Goal: Book appointment/travel/reservation

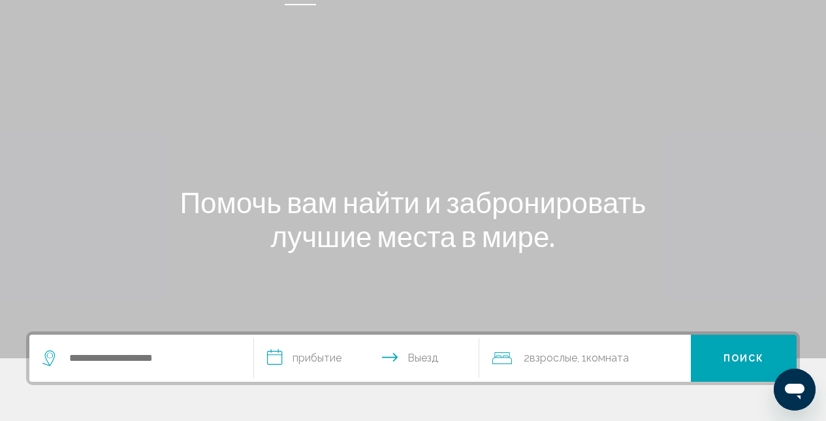
scroll to position [45, 0]
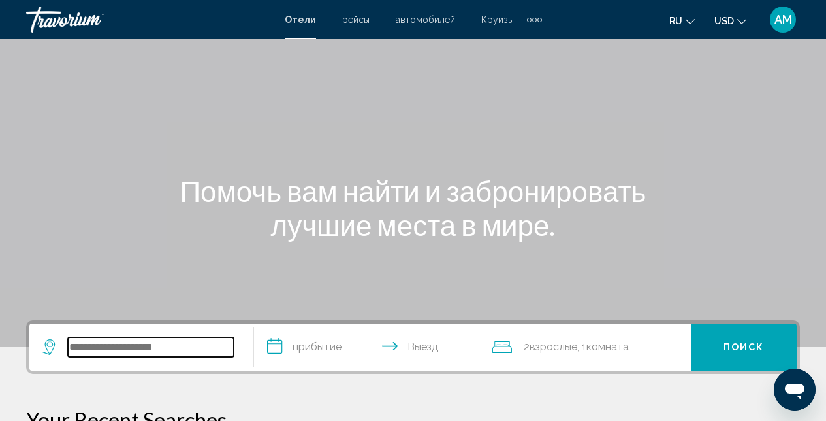
click at [186, 342] on input "Search widget" at bounding box center [151, 347] width 166 height 20
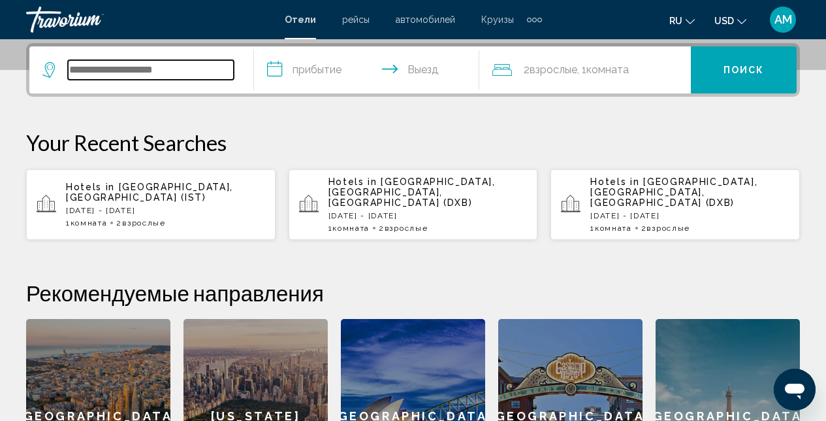
scroll to position [323, 0]
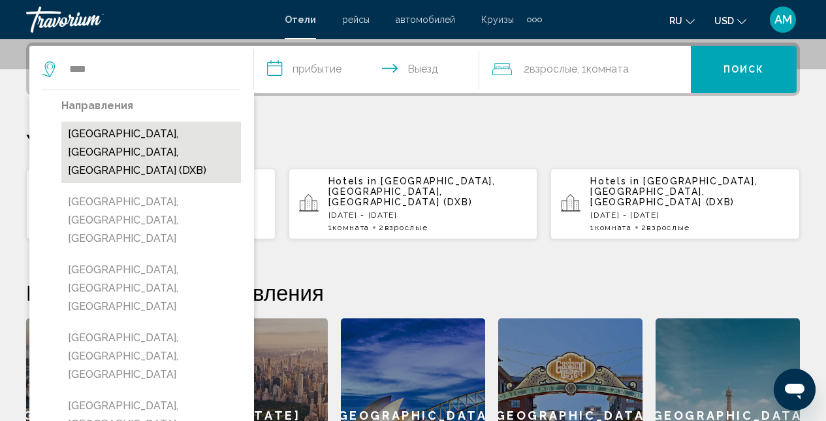
click at [120, 137] on button "[GEOGRAPHIC_DATA], [GEOGRAPHIC_DATA], [GEOGRAPHIC_DATA] (DXB)" at bounding box center [151, 152] width 180 height 61
type input "**********"
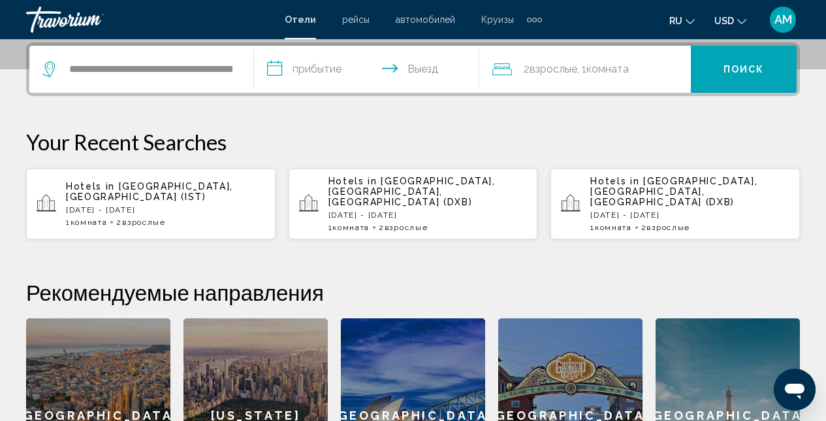
click at [372, 61] on input "**********" at bounding box center [369, 71] width 230 height 51
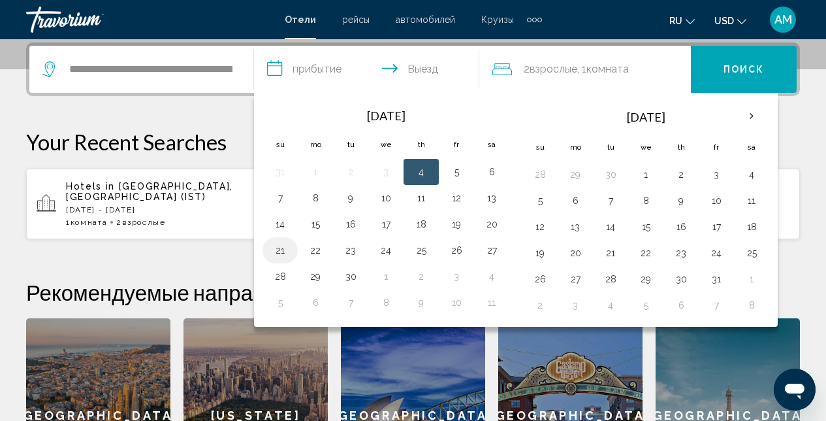
click at [280, 253] on button "21" at bounding box center [280, 250] width 21 height 18
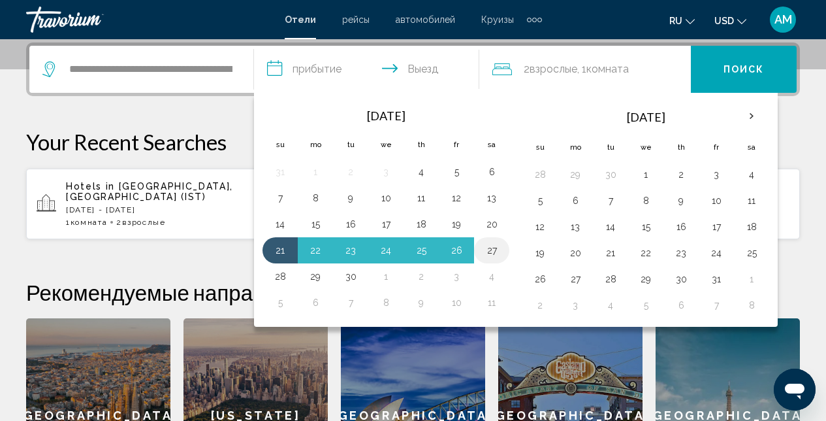
click at [496, 250] on button "27" at bounding box center [492, 250] width 21 height 18
type input "**********"
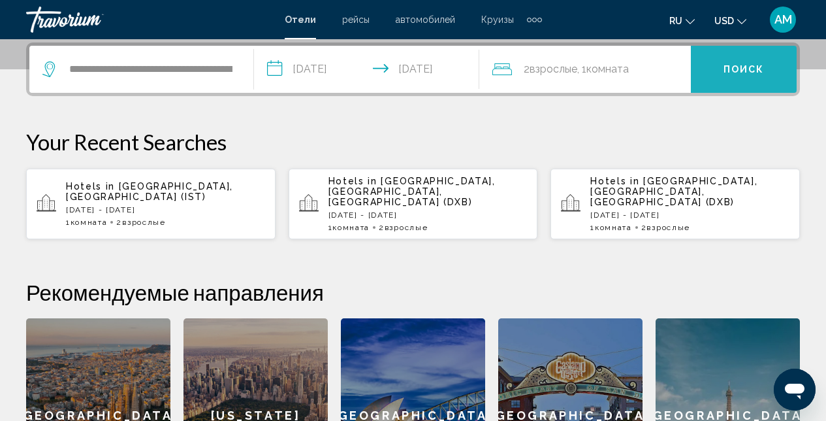
click at [738, 71] on span "Поиск" at bounding box center [744, 70] width 41 height 10
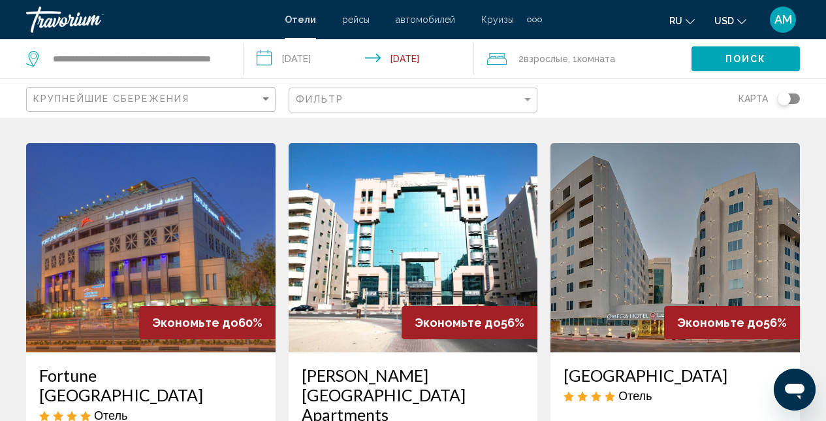
scroll to position [527, 0]
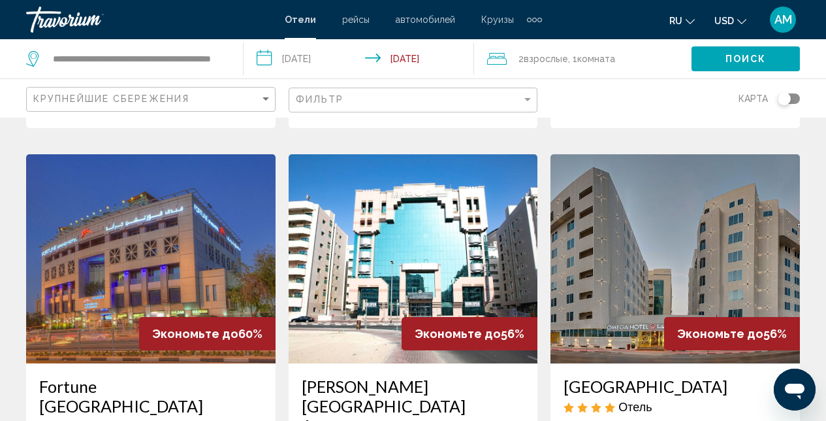
click at [449, 266] on img "Main content" at bounding box center [414, 258] width 250 height 209
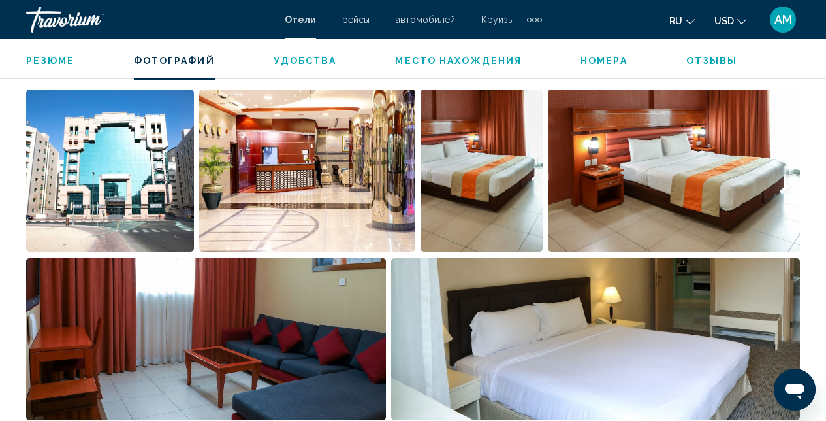
scroll to position [864, 0]
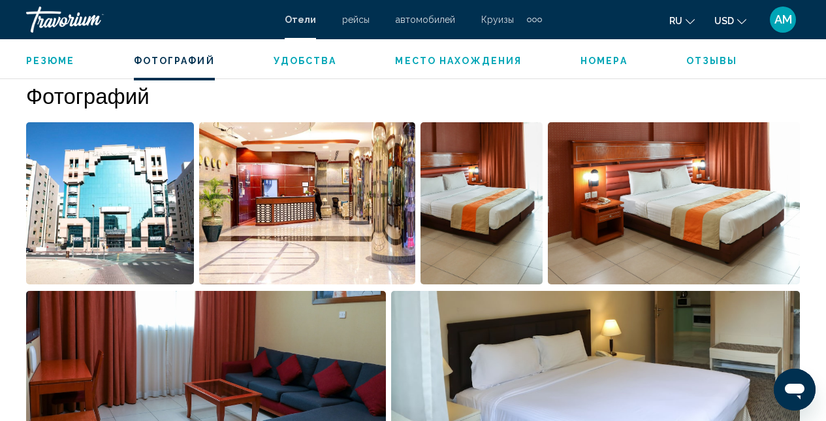
click at [86, 208] on img "Open full-screen image slider" at bounding box center [110, 203] width 168 height 162
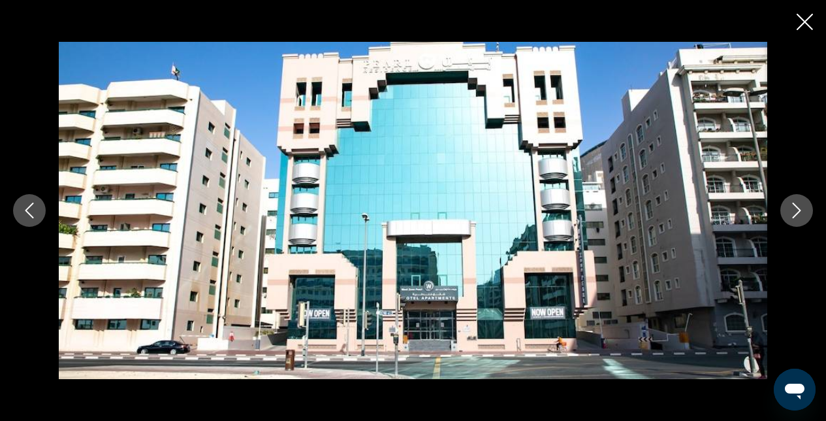
click at [811, 213] on button "Next image" at bounding box center [797, 210] width 33 height 33
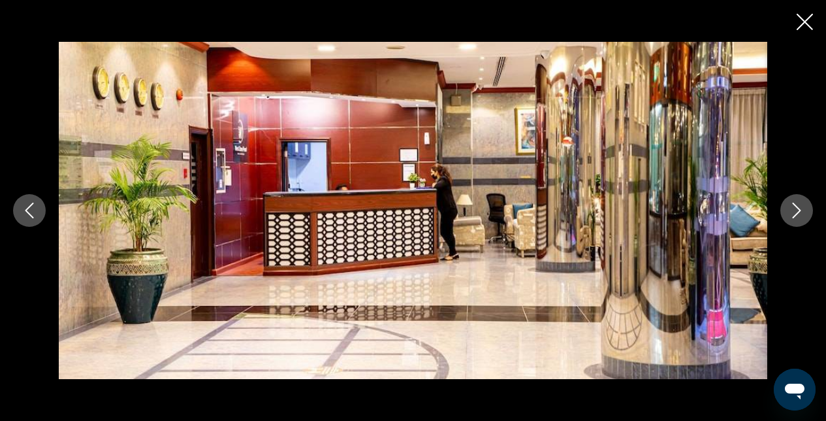
click at [804, 216] on button "Next image" at bounding box center [797, 210] width 33 height 33
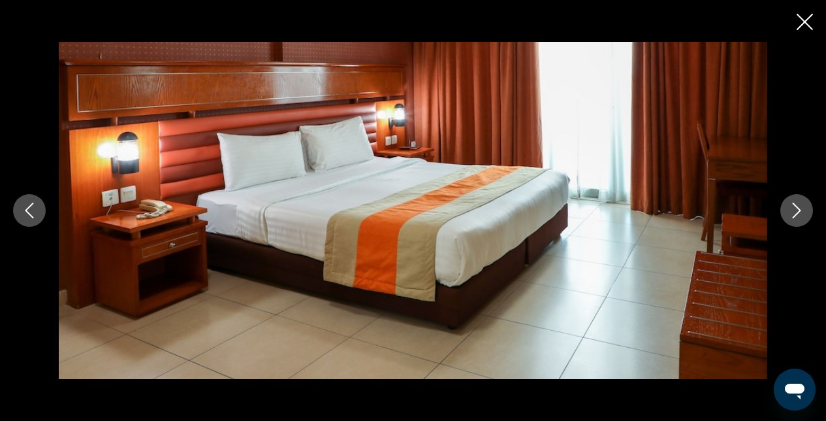
click at [804, 216] on icon "Next image" at bounding box center [797, 211] width 16 height 16
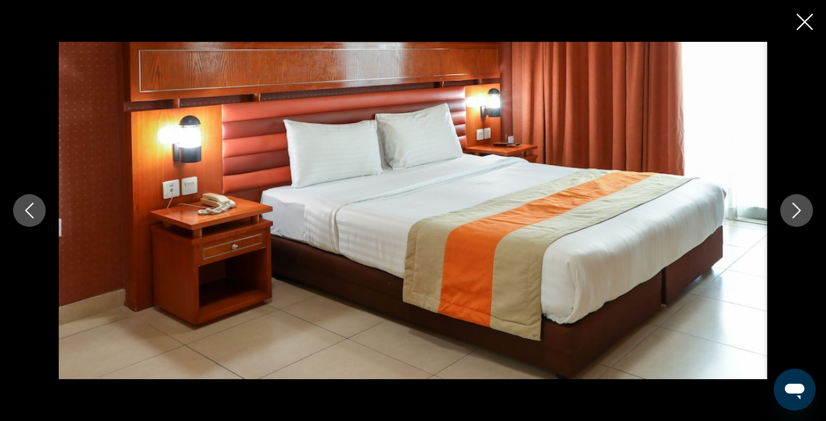
click at [803, 216] on icon "Next image" at bounding box center [797, 211] width 16 height 16
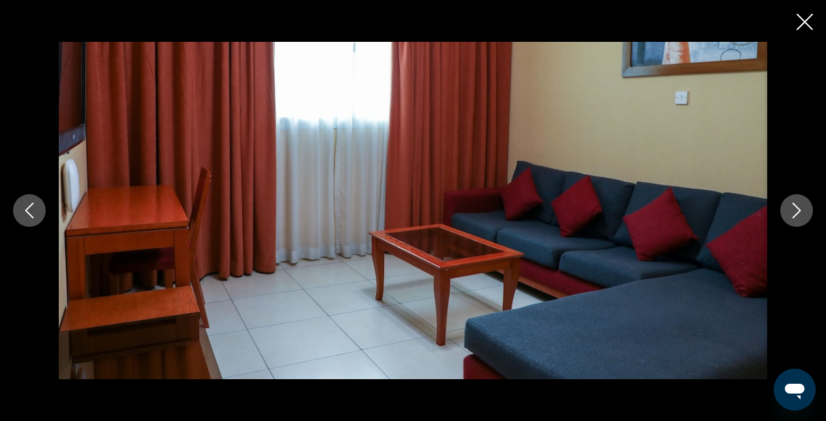
click at [803, 216] on icon "Next image" at bounding box center [797, 211] width 16 height 16
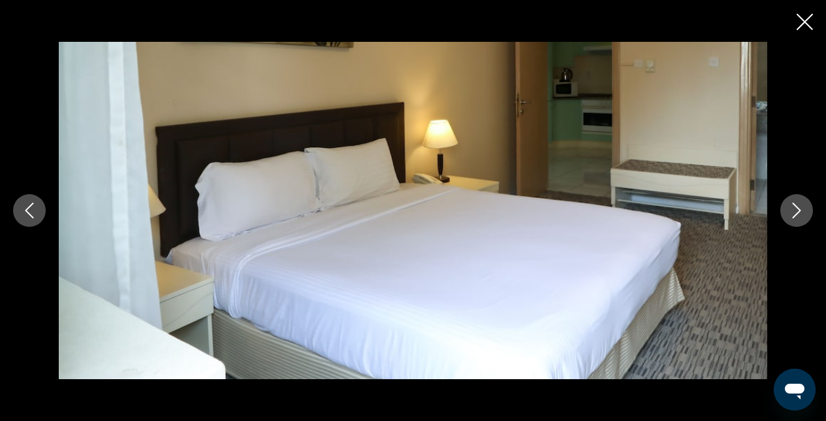
click at [796, 208] on icon "Next image" at bounding box center [797, 211] width 16 height 16
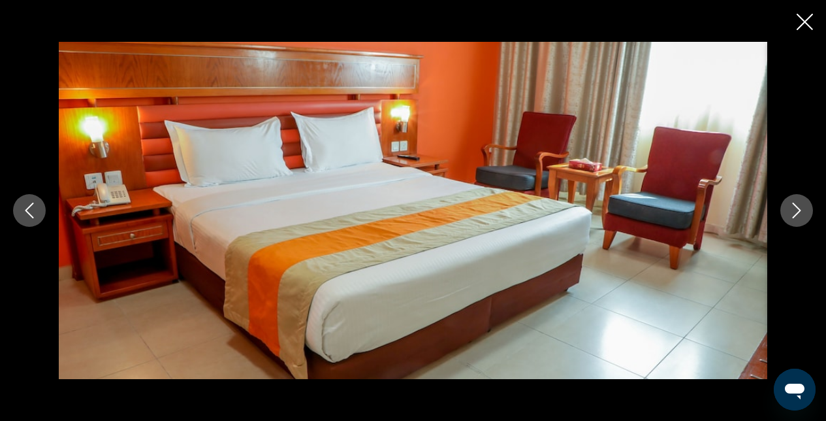
click at [796, 208] on icon "Next image" at bounding box center [797, 211] width 16 height 16
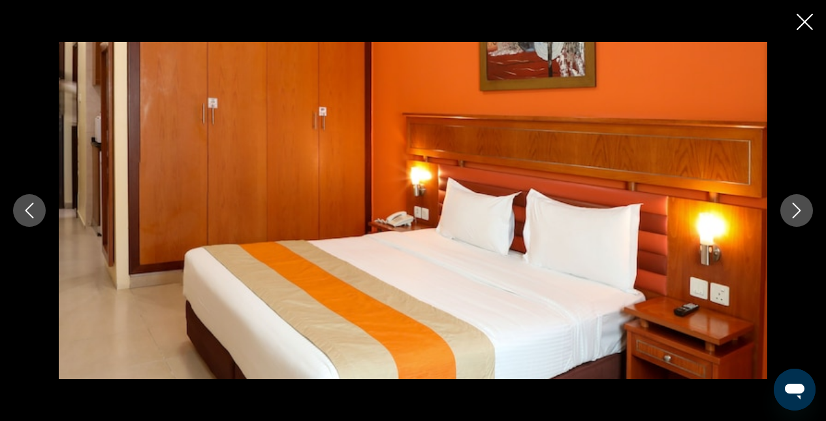
click at [802, 20] on icon "Close slideshow" at bounding box center [805, 22] width 16 height 16
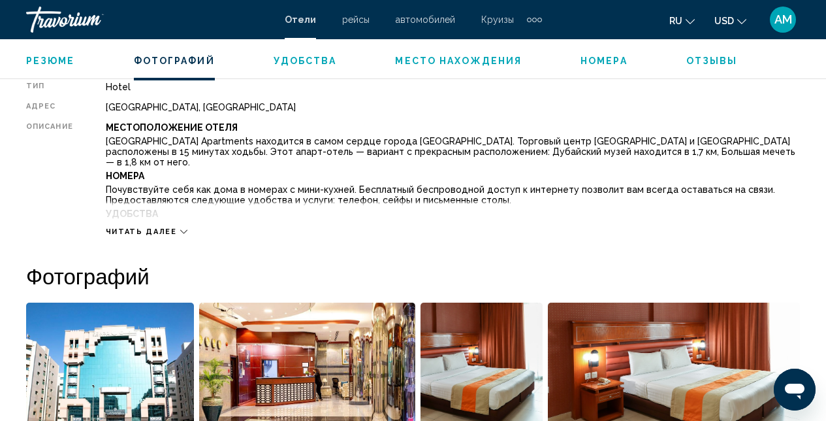
scroll to position [603, 0]
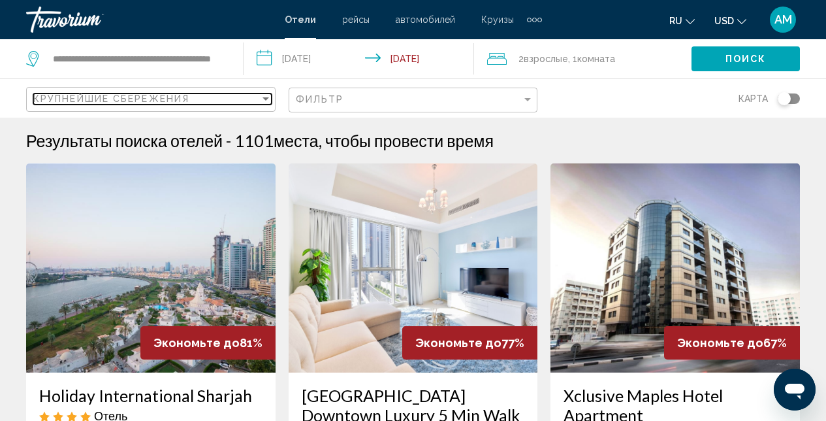
click at [268, 103] on div "Sort by" at bounding box center [266, 98] width 12 height 10
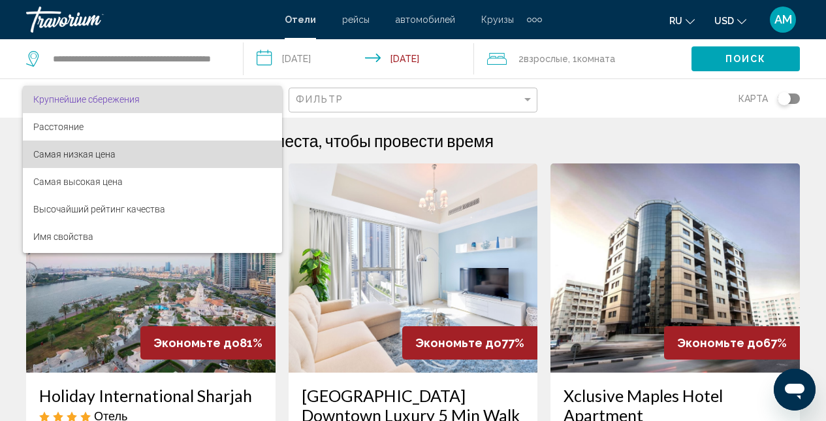
click at [182, 155] on span "Самая низкая цена" at bounding box center [152, 153] width 238 height 27
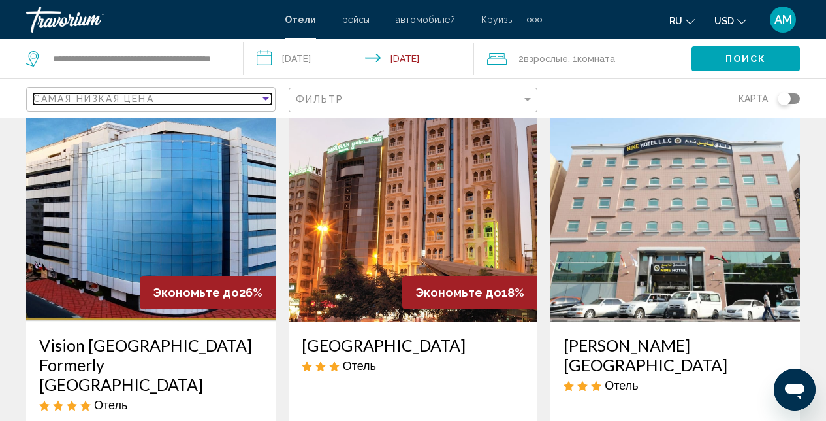
scroll to position [1518, 0]
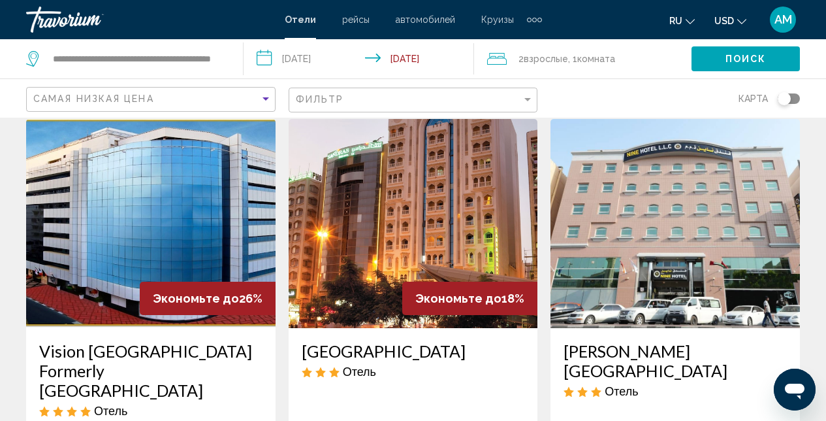
click at [454, 204] on img "Main content" at bounding box center [414, 223] width 250 height 209
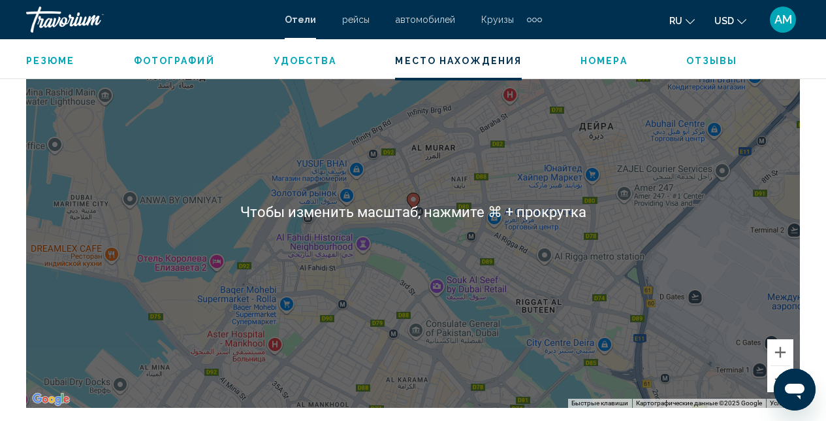
scroll to position [1512, 0]
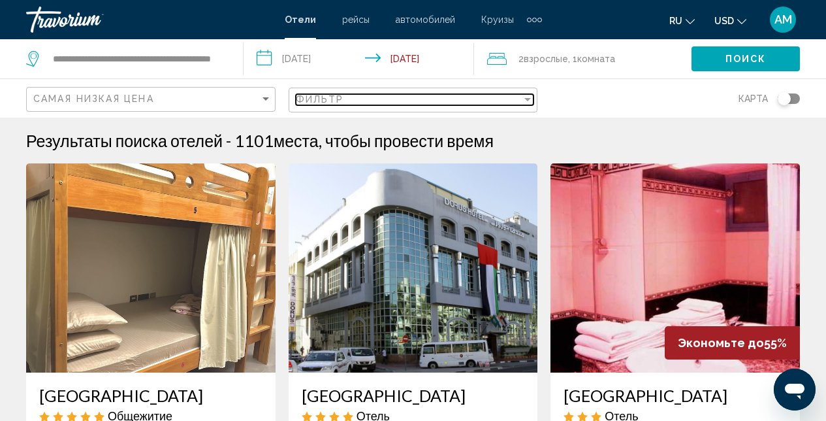
click at [532, 99] on div "Filter" at bounding box center [528, 99] width 12 height 10
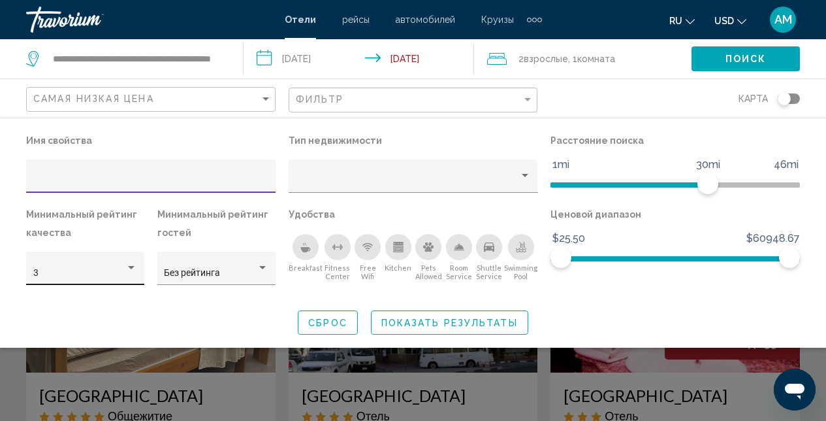
click at [129, 269] on div "Hotel Filters" at bounding box center [131, 267] width 7 height 3
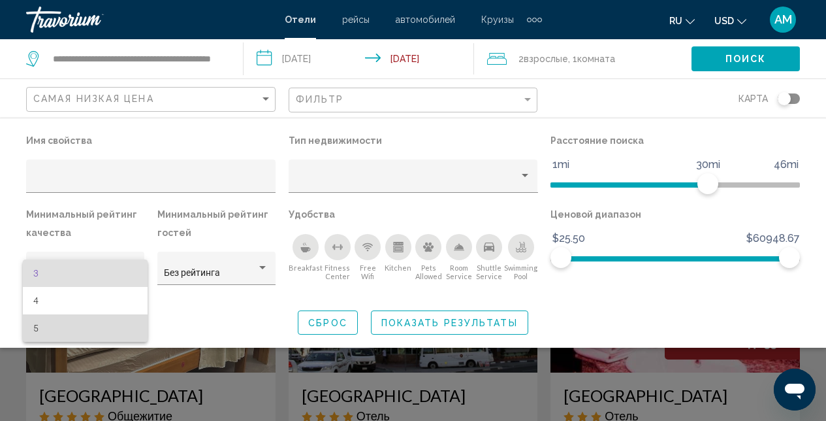
click at [81, 327] on span "5" at bounding box center [85, 327] width 105 height 27
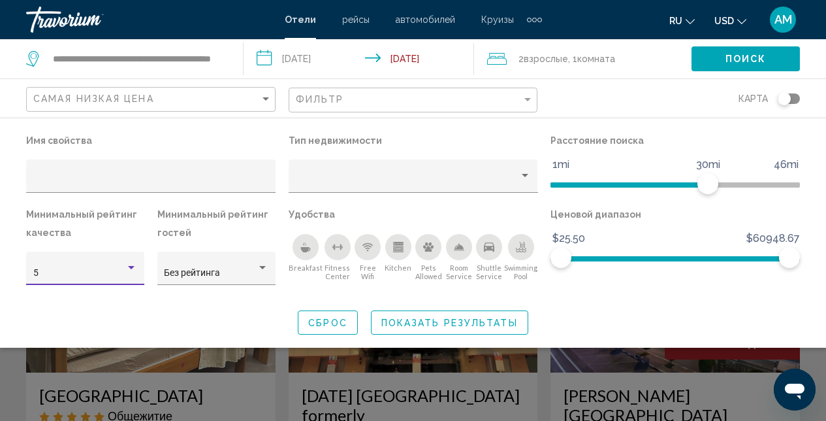
click at [440, 321] on span "Показать результаты" at bounding box center [450, 323] width 137 height 10
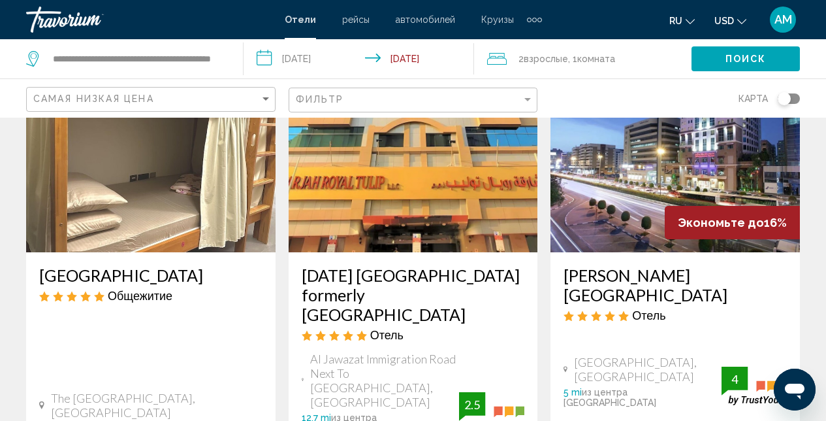
scroll to position [161, 0]
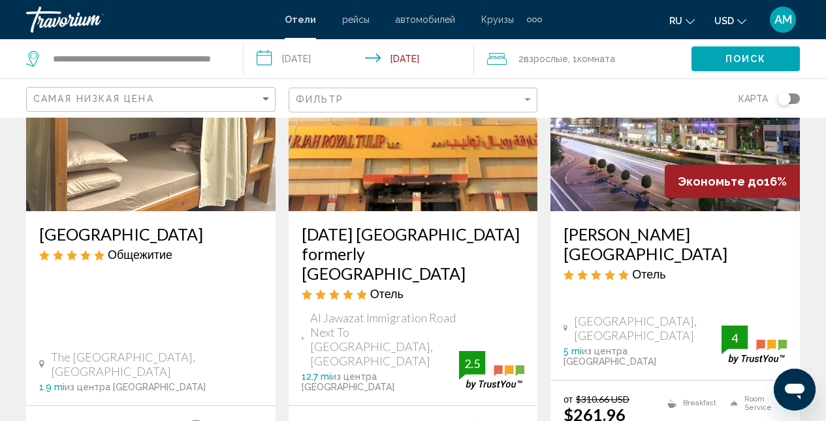
click at [612, 155] on img "Main content" at bounding box center [676, 106] width 250 height 209
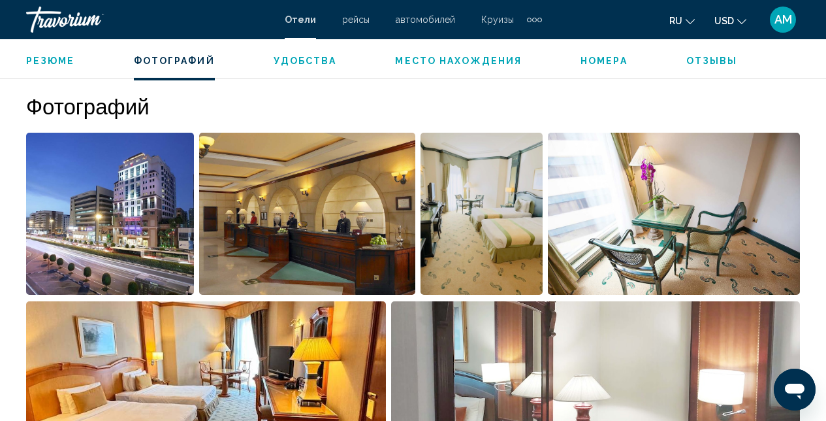
scroll to position [873, 0]
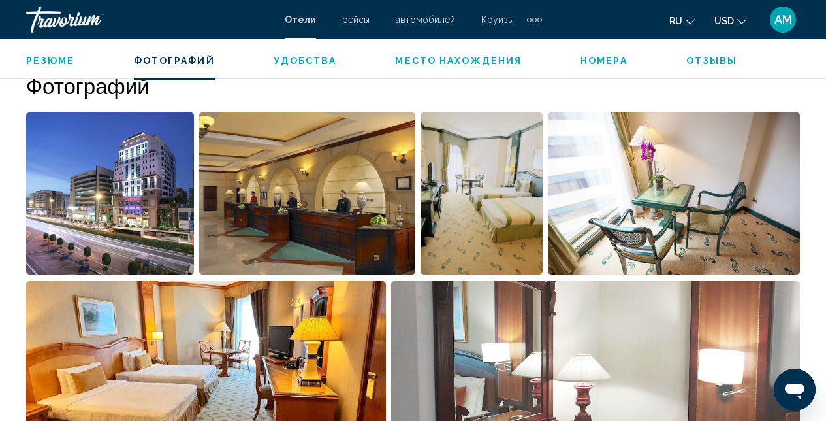
click at [258, 227] on img "Open full-screen image slider" at bounding box center [307, 193] width 217 height 162
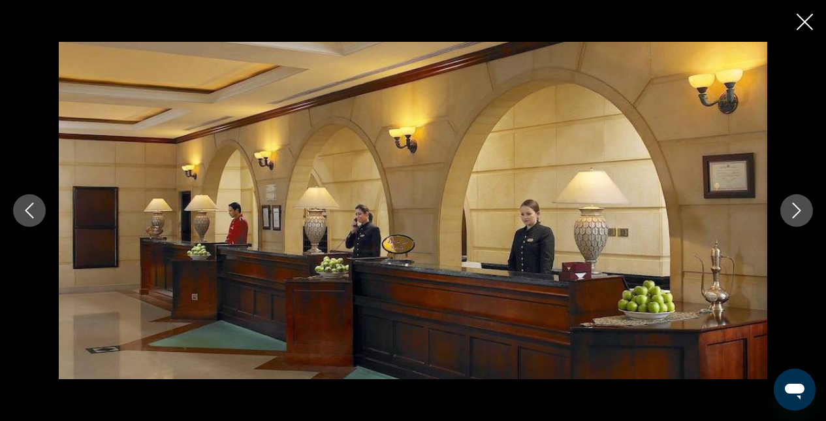
click at [798, 210] on icon "Next image" at bounding box center [797, 211] width 16 height 16
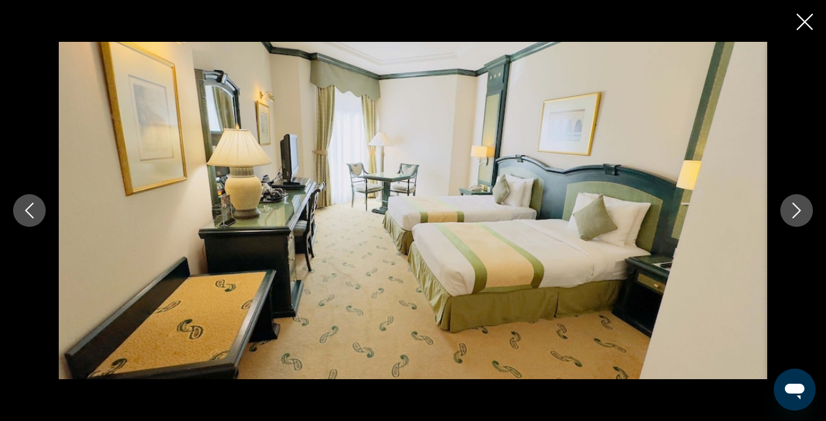
click at [784, 219] on button "Next image" at bounding box center [797, 210] width 33 height 33
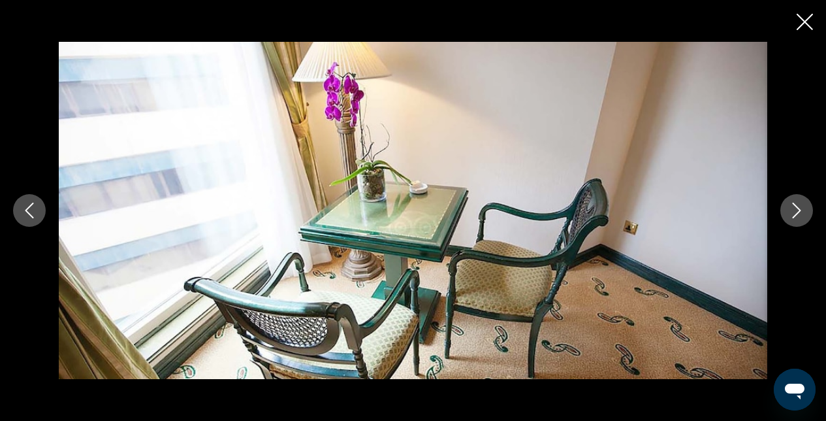
click at [798, 214] on icon "Next image" at bounding box center [797, 211] width 16 height 16
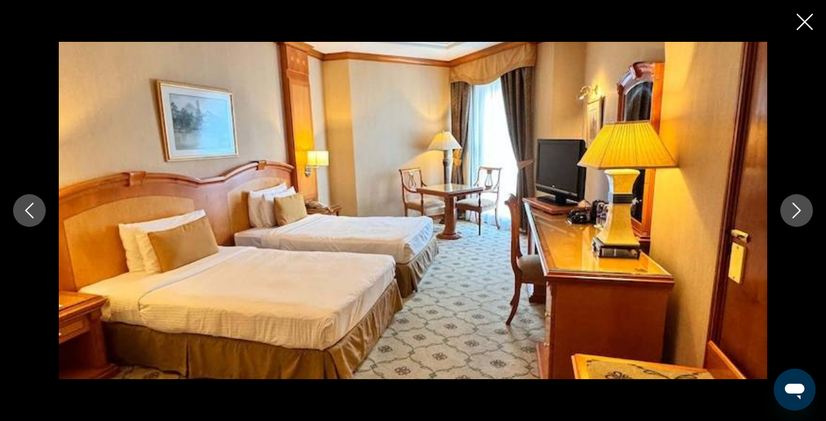
click at [798, 214] on icon "Next image" at bounding box center [797, 211] width 16 height 16
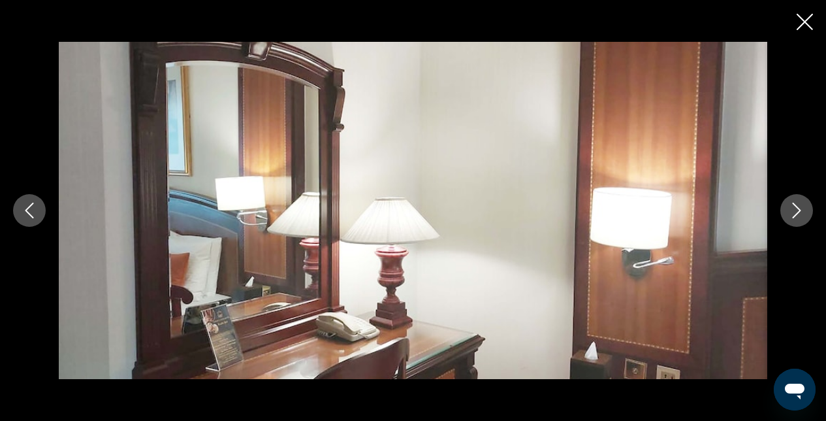
click at [798, 214] on icon "Next image" at bounding box center [797, 211] width 16 height 16
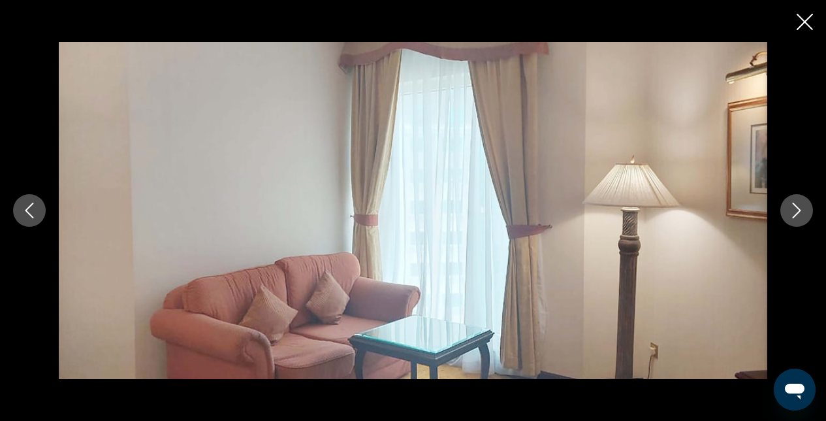
click at [808, 23] on icon "Close slideshow" at bounding box center [805, 22] width 16 height 16
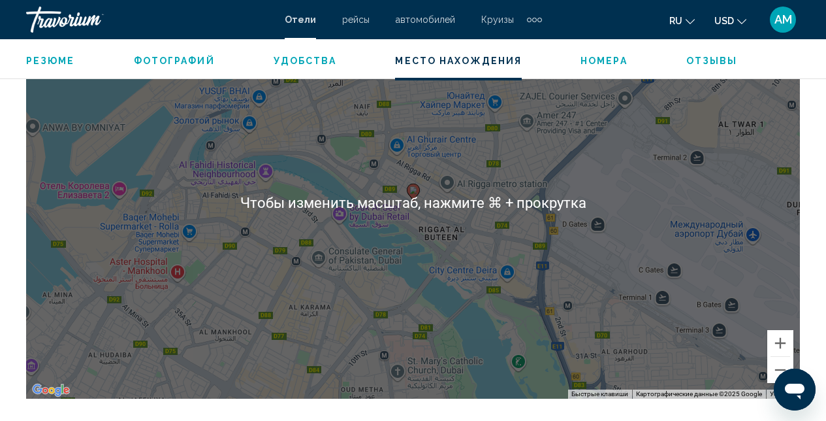
scroll to position [1447, 0]
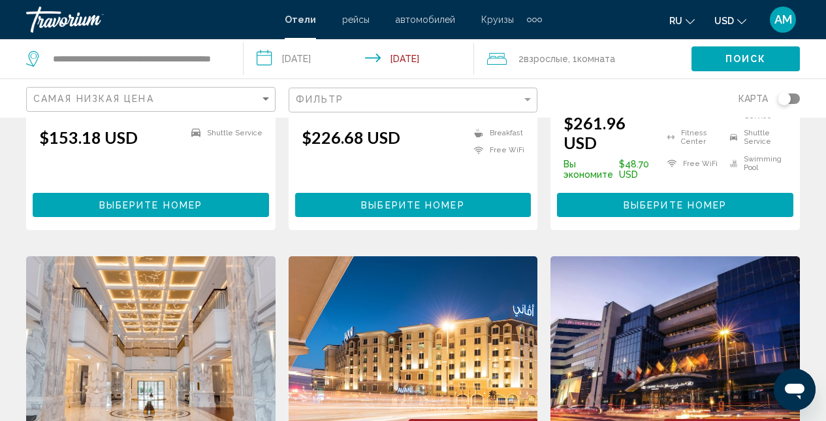
scroll to position [461, 0]
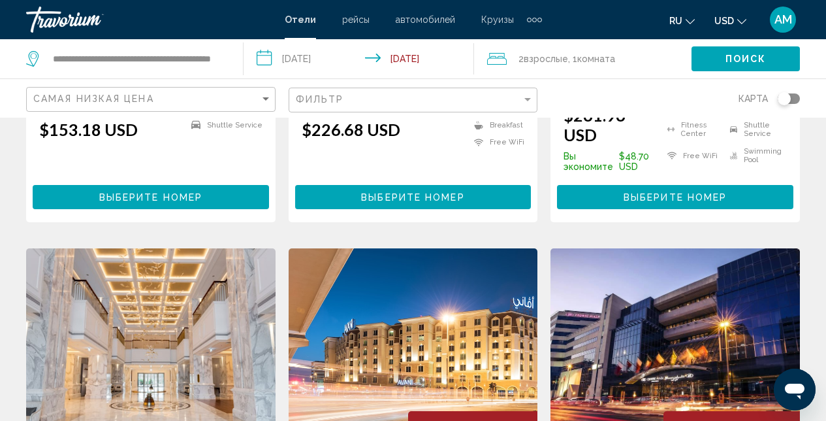
click at [642, 297] on img "Main content" at bounding box center [676, 352] width 250 height 209
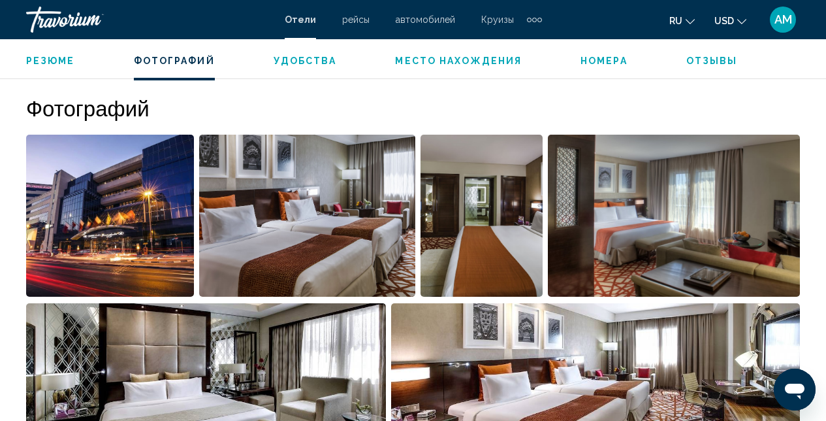
scroll to position [853, 0]
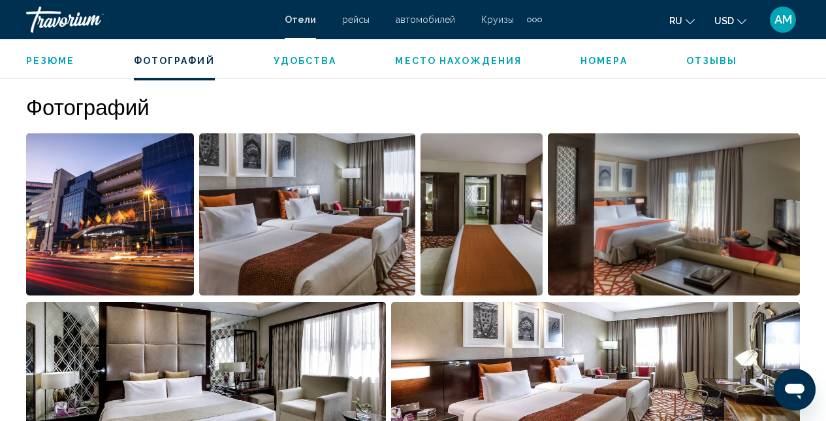
click at [104, 234] on img "Open full-screen image slider" at bounding box center [110, 214] width 168 height 162
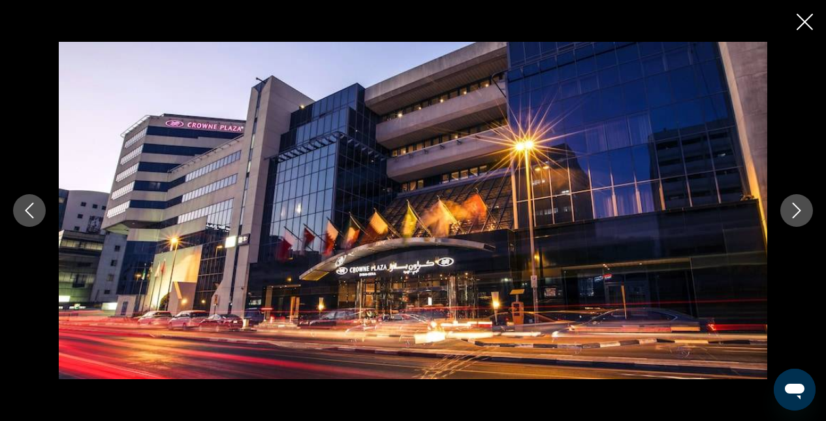
click at [785, 212] on button "Next image" at bounding box center [797, 210] width 33 height 33
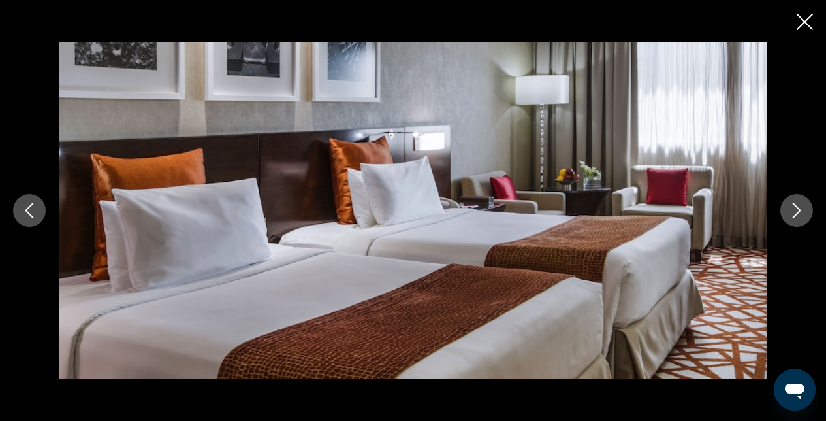
click at [788, 214] on button "Next image" at bounding box center [797, 210] width 33 height 33
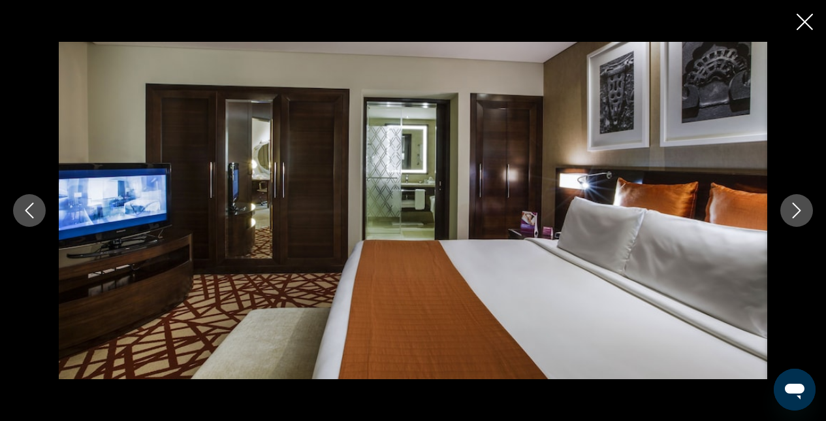
click at [790, 214] on icon "Next image" at bounding box center [797, 211] width 16 height 16
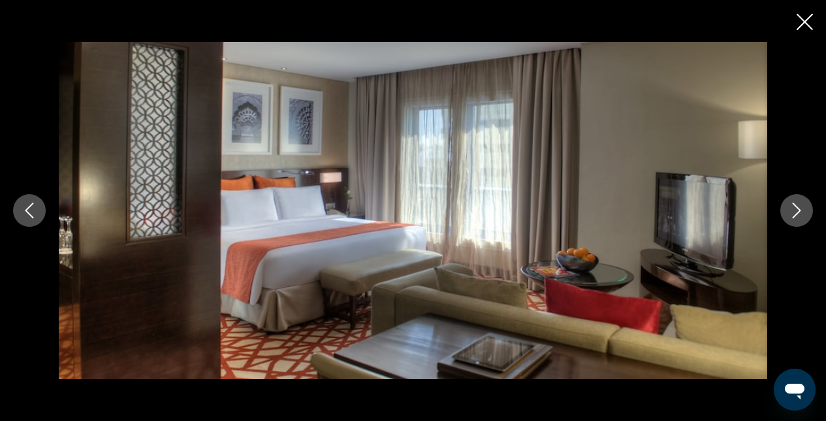
click at [790, 216] on icon "Next image" at bounding box center [797, 211] width 16 height 16
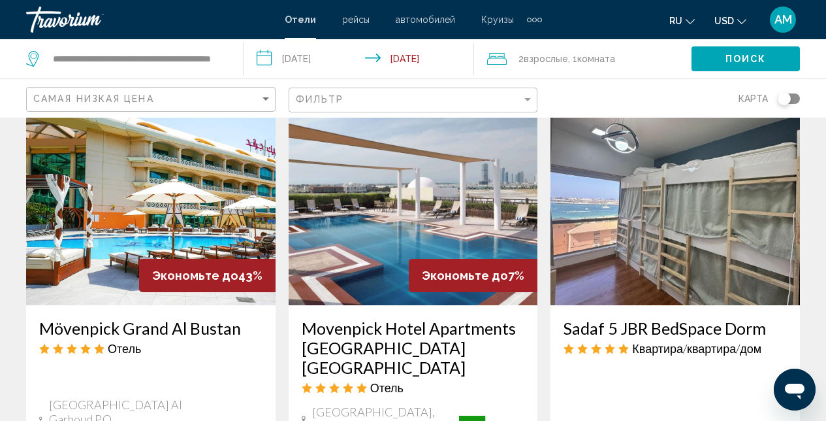
scroll to position [1146, 0]
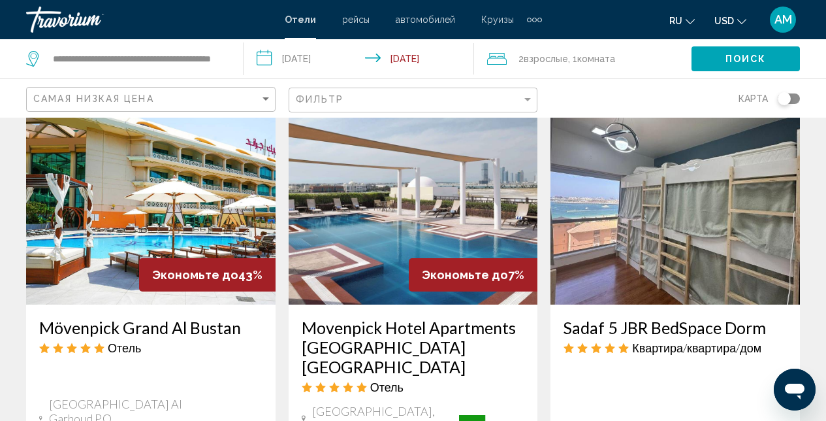
click at [369, 191] on img "Main content" at bounding box center [414, 199] width 250 height 209
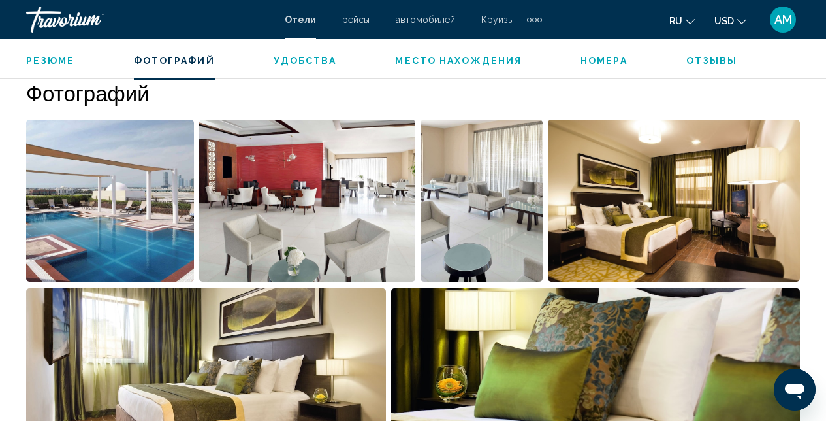
scroll to position [861, 0]
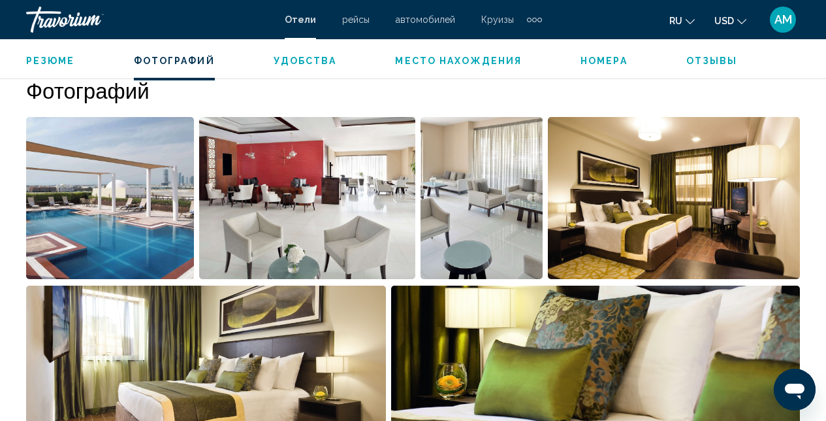
click at [140, 217] on img "Open full-screen image slider" at bounding box center [110, 198] width 168 height 162
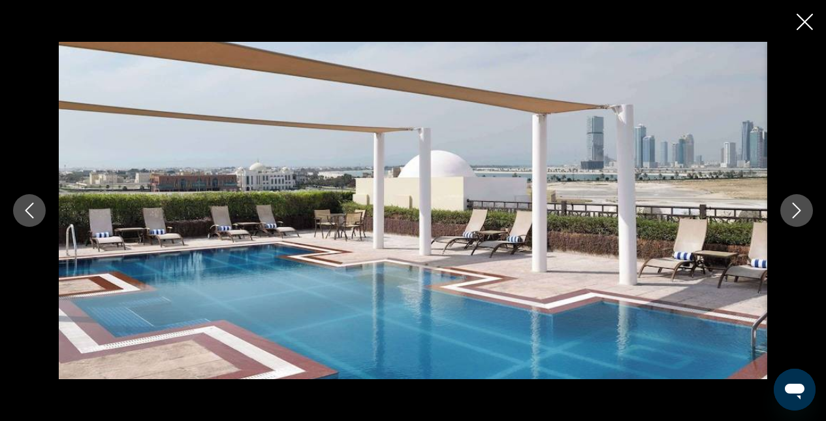
click at [793, 214] on icon "Next image" at bounding box center [797, 211] width 16 height 16
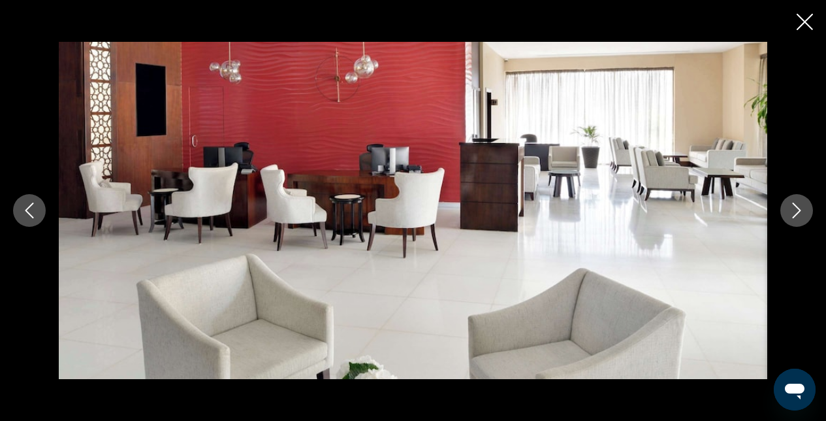
click at [794, 219] on button "Next image" at bounding box center [797, 210] width 33 height 33
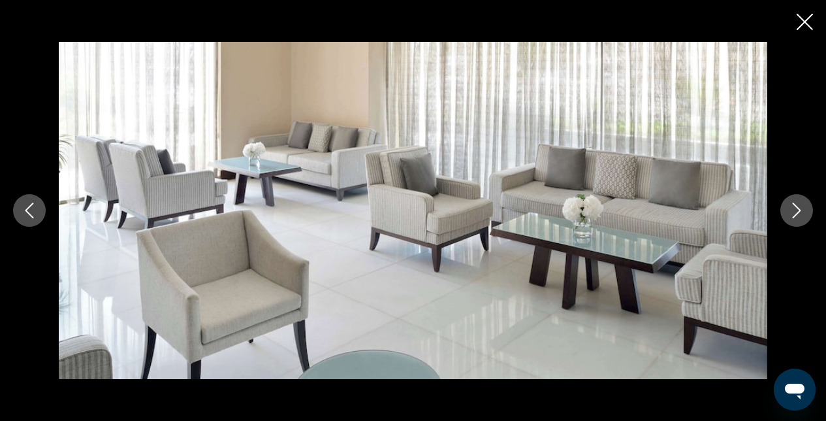
click at [794, 219] on button "Next image" at bounding box center [797, 210] width 33 height 33
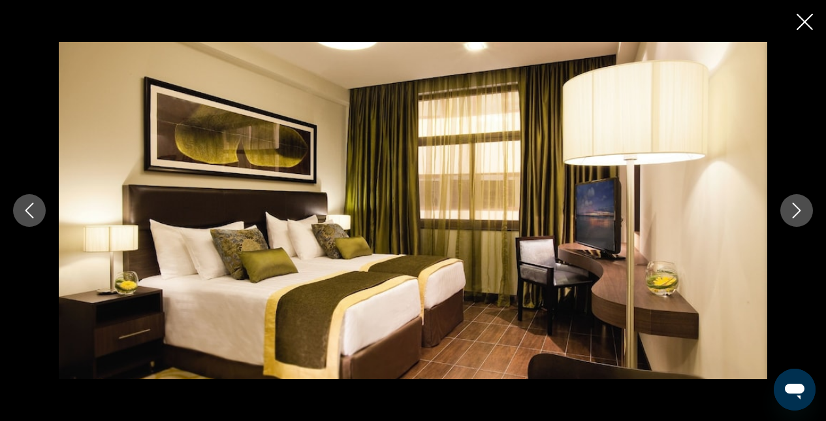
click at [794, 219] on button "Next image" at bounding box center [797, 210] width 33 height 33
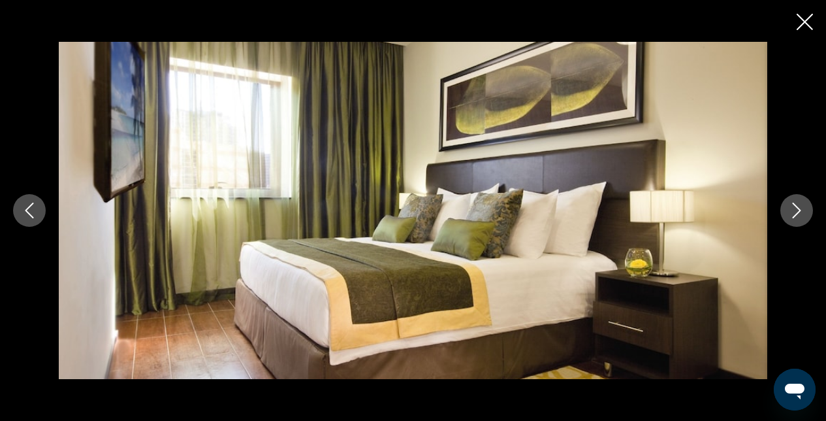
click at [794, 219] on button "Next image" at bounding box center [797, 210] width 33 height 33
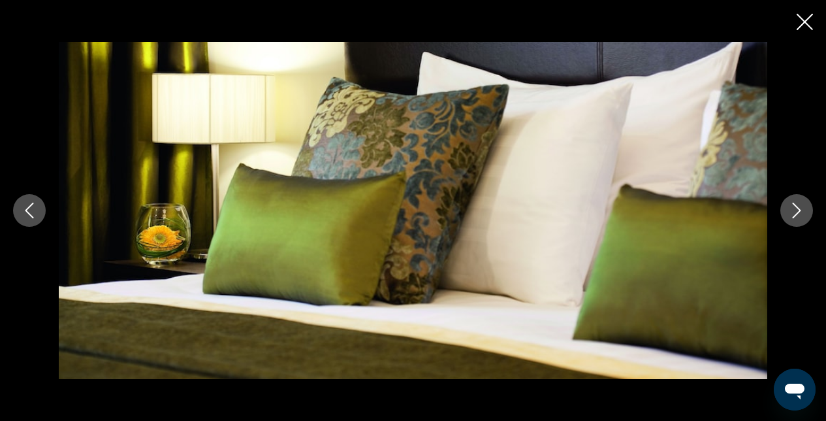
click at [794, 219] on button "Next image" at bounding box center [797, 210] width 33 height 33
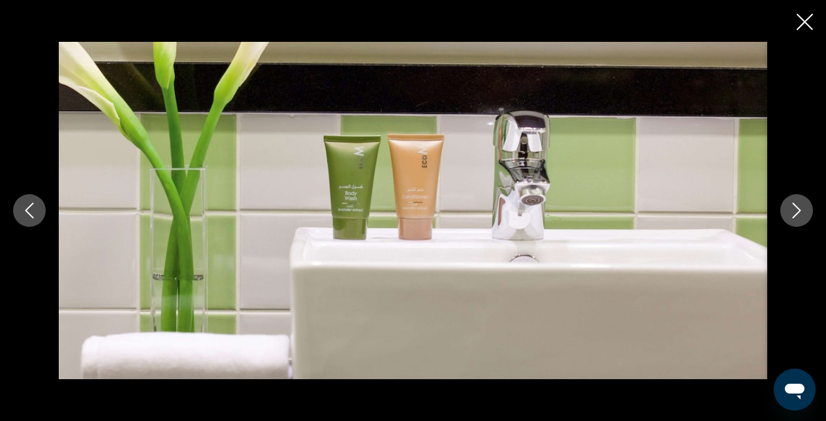
click at [794, 219] on button "Next image" at bounding box center [797, 210] width 33 height 33
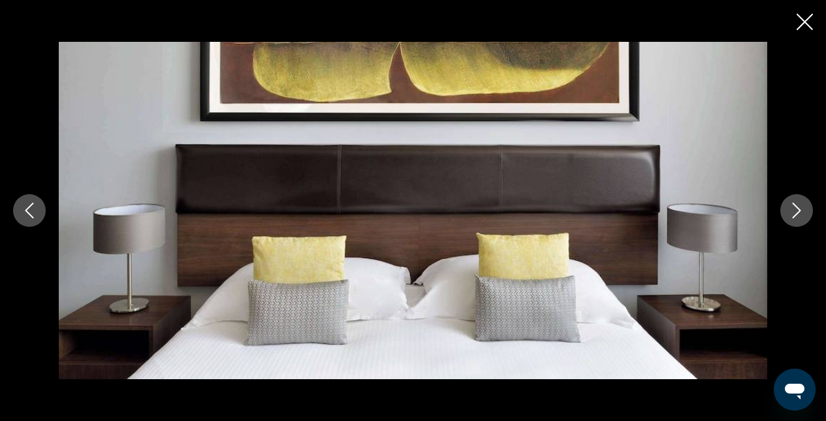
click at [794, 219] on button "Next image" at bounding box center [797, 210] width 33 height 33
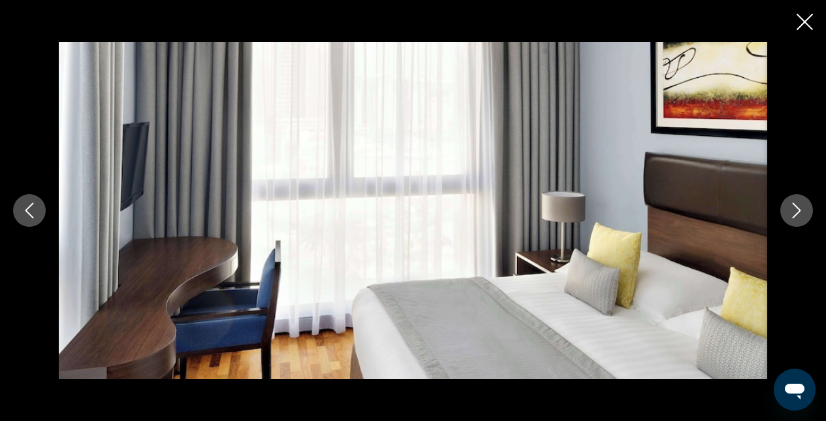
click at [795, 219] on button "Next image" at bounding box center [797, 210] width 33 height 33
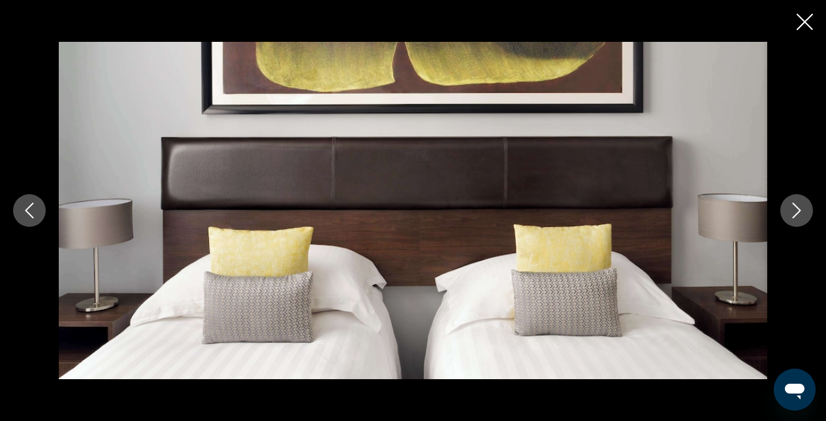
click at [795, 219] on button "Next image" at bounding box center [797, 210] width 33 height 33
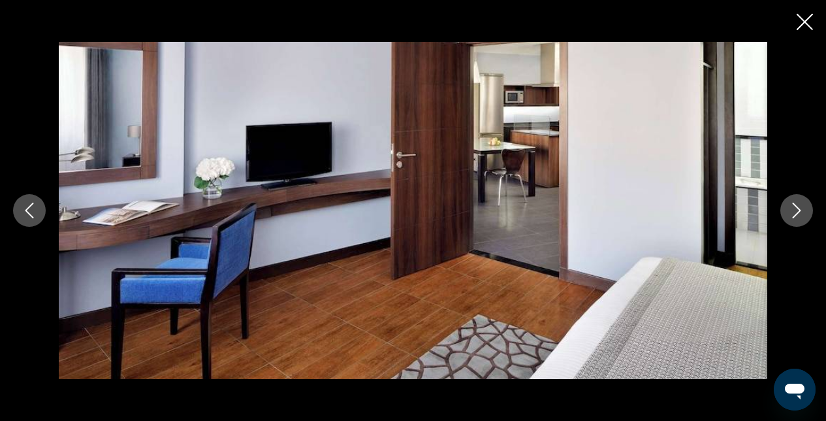
click at [795, 212] on icon "Next image" at bounding box center [797, 211] width 16 height 16
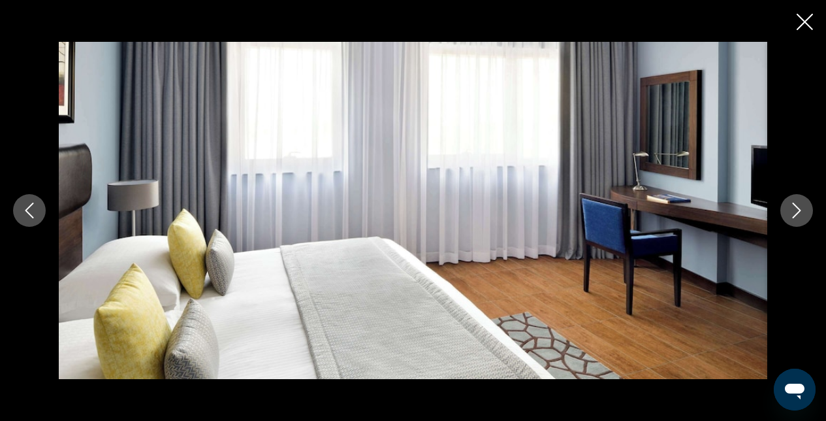
click at [816, 32] on div "Main content" at bounding box center [413, 210] width 826 height 421
click at [802, 29] on icon "Close slideshow" at bounding box center [805, 22] width 16 height 16
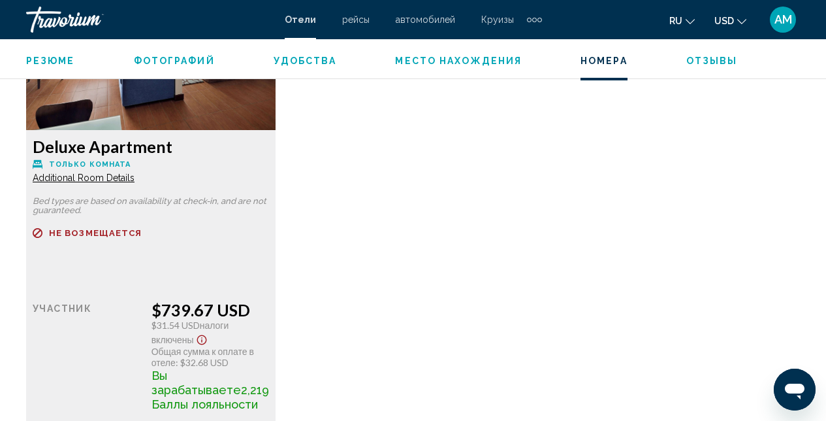
scroll to position [3616, 0]
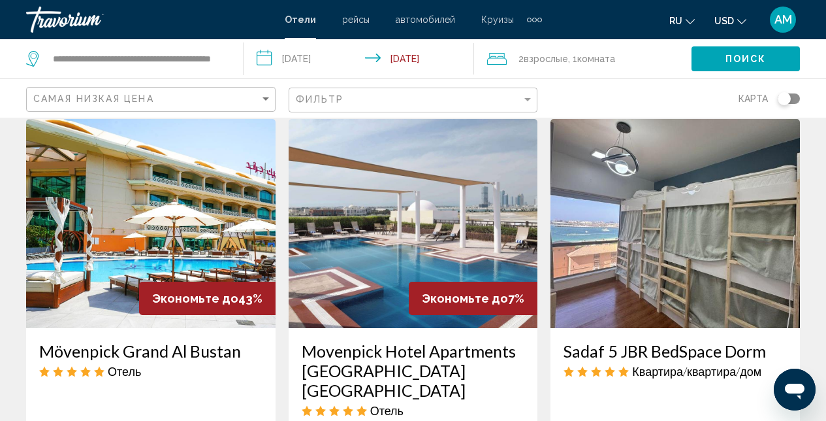
scroll to position [1289, 0]
